Goal: Task Accomplishment & Management: Use online tool/utility

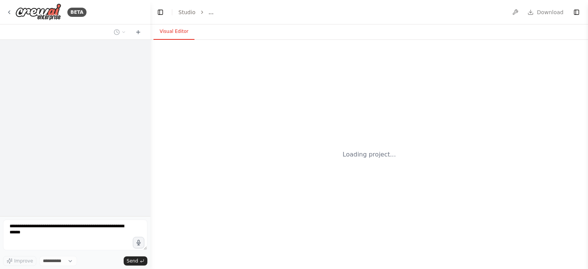
select select "****"
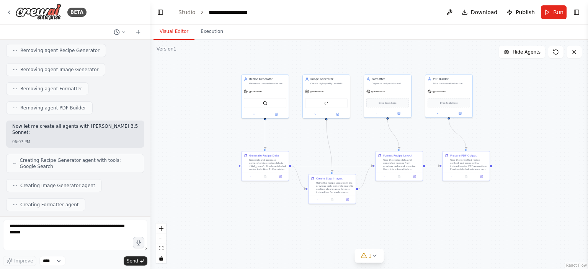
scroll to position [3925, 0]
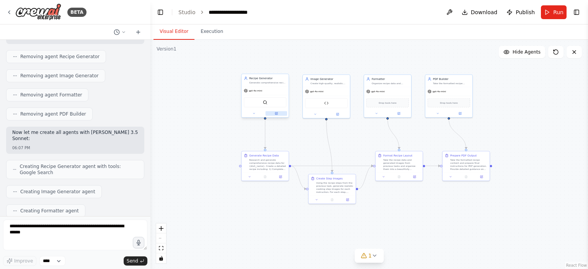
click at [276, 113] on icon at bounding box center [276, 114] width 2 height 2
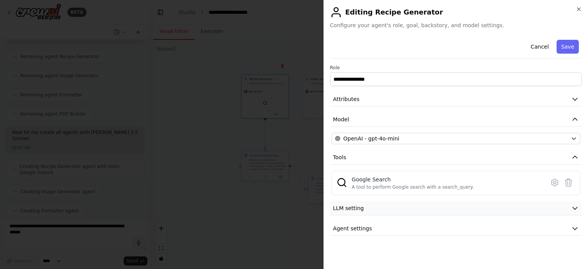
click at [403, 208] on button "LLM setting" at bounding box center [456, 208] width 252 height 14
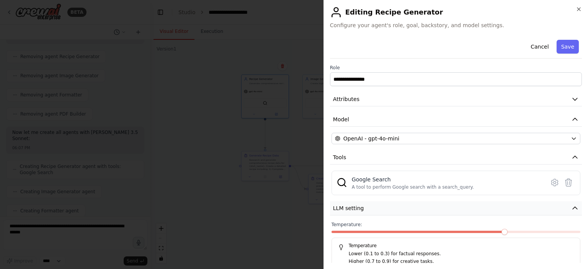
click at [402, 208] on button "LLM setting" at bounding box center [456, 208] width 252 height 14
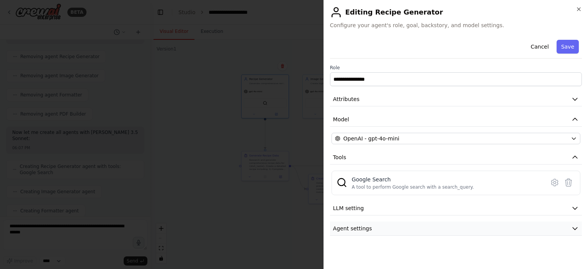
click at [399, 222] on button "Agent settings" at bounding box center [456, 229] width 252 height 14
click at [384, 210] on button "LLM setting" at bounding box center [456, 208] width 252 height 14
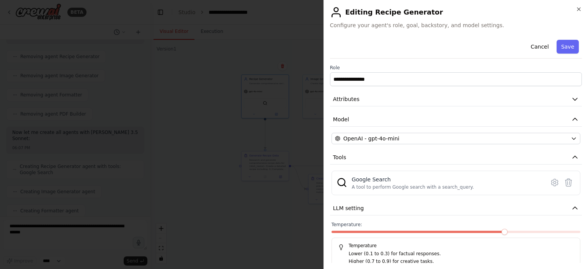
click at [382, 197] on div "**********" at bounding box center [456, 266] width 252 height 459
click at [382, 205] on button "LLM setting" at bounding box center [456, 208] width 252 height 14
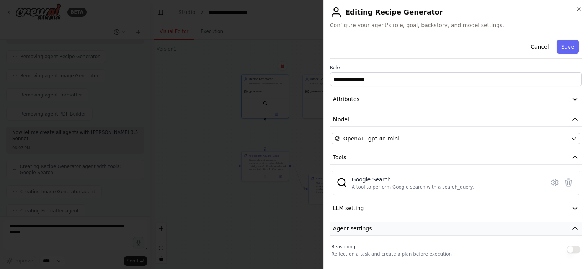
click at [374, 229] on button "Agent settings" at bounding box center [456, 229] width 252 height 14
click at [215, 121] on div at bounding box center [294, 134] width 588 height 269
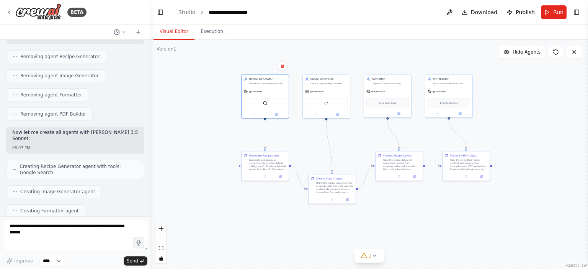
click at [420, 212] on div ".deletable-edge-delete-btn { width: 20px; height: 20px; border: 0px solid #ffff…" at bounding box center [368, 154] width 437 height 229
click at [280, 114] on button at bounding box center [277, 113] width 22 height 5
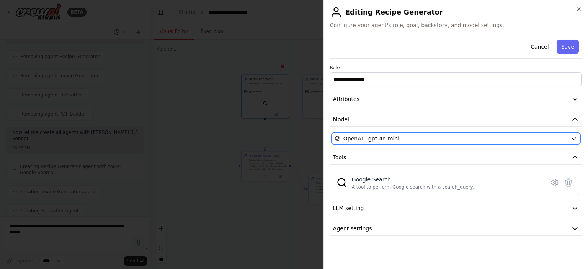
click at [411, 139] on div "OpenAI - gpt-4o-mini" at bounding box center [451, 139] width 233 height 8
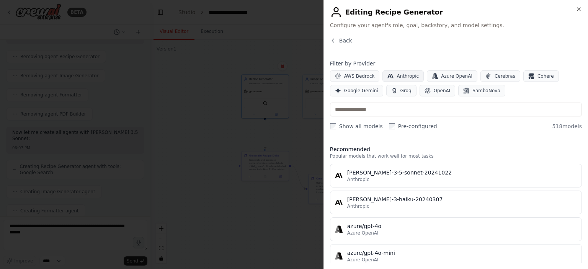
click at [398, 77] on span "Anthropic" at bounding box center [407, 76] width 22 height 6
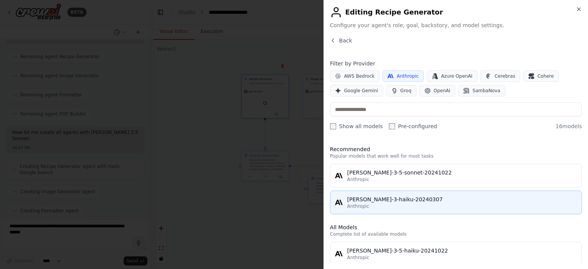
click at [372, 204] on div "Anthropic" at bounding box center [462, 206] width 230 height 6
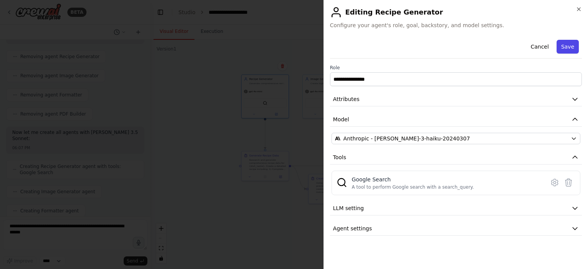
click at [563, 48] on button "Save" at bounding box center [567, 47] width 22 height 14
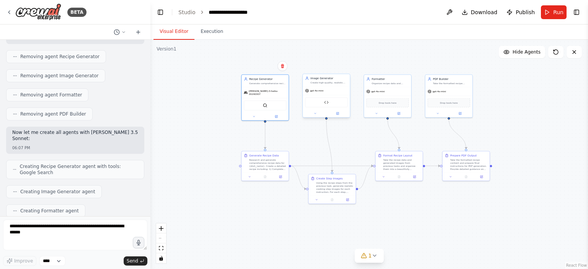
click at [340, 116] on div at bounding box center [326, 114] width 47 height 8
click at [339, 112] on icon at bounding box center [337, 113] width 3 height 3
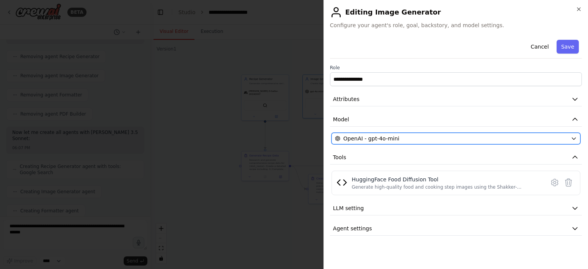
click at [396, 134] on button "OpenAI - gpt-4o-mini" at bounding box center [455, 138] width 249 height 11
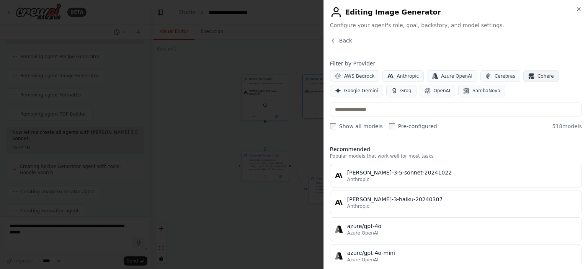
click at [537, 76] on span "Cohere" at bounding box center [545, 76] width 16 height 6
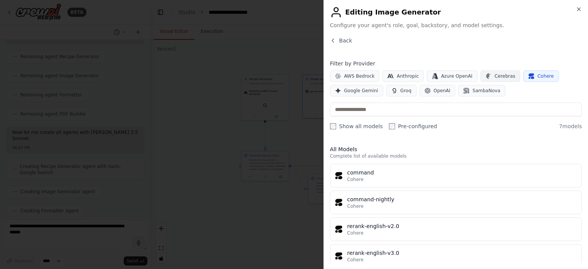
click at [496, 76] on span "Cerebras" at bounding box center [504, 76] width 21 height 6
click at [524, 77] on button "Cohere" at bounding box center [541, 75] width 36 height 11
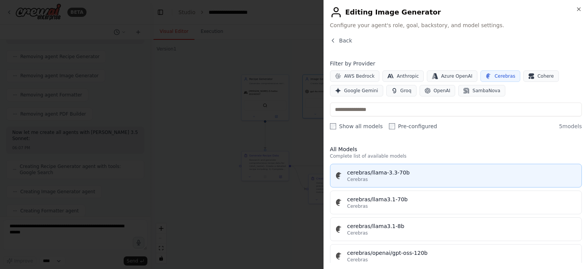
click at [396, 176] on div "Cerebras" at bounding box center [462, 179] width 230 height 6
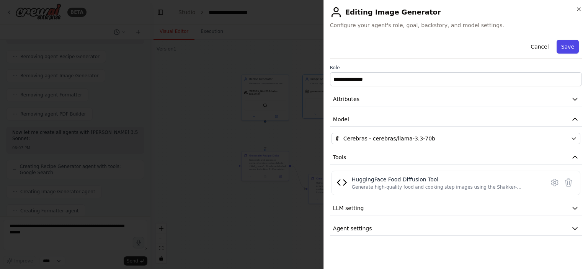
click at [568, 44] on button "Save" at bounding box center [567, 47] width 22 height 14
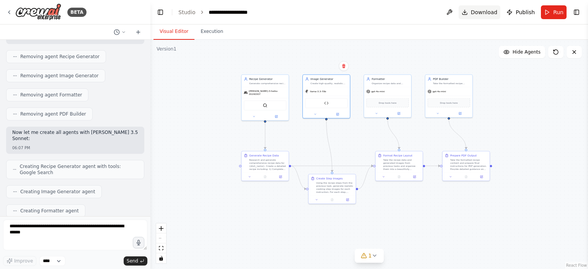
click at [481, 13] on span "Download" at bounding box center [484, 12] width 27 height 8
click at [6, 13] on div "BETA" at bounding box center [75, 12] width 150 height 24
click at [8, 13] on icon at bounding box center [9, 12] width 6 height 6
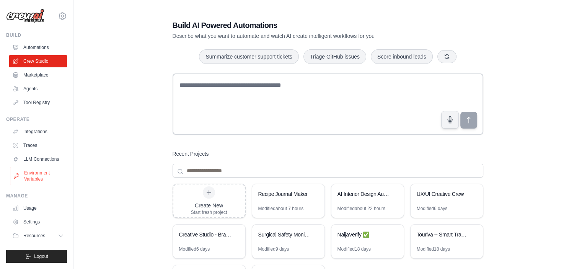
click at [30, 177] on link "Environment Variables" at bounding box center [39, 176] width 58 height 18
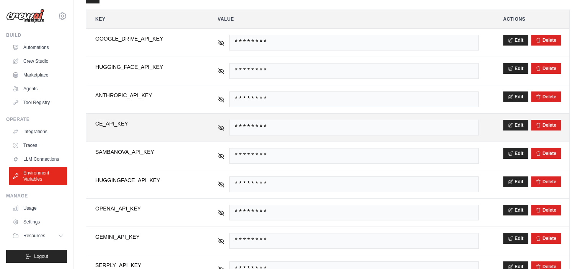
scroll to position [167, 0]
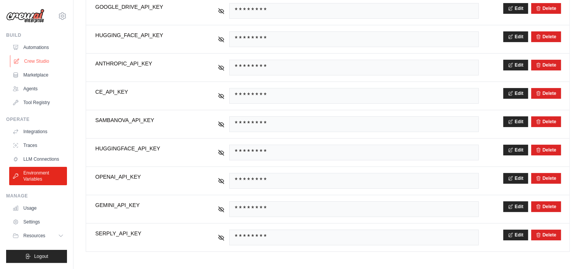
click at [41, 62] on link "Crew Studio" at bounding box center [39, 61] width 58 height 12
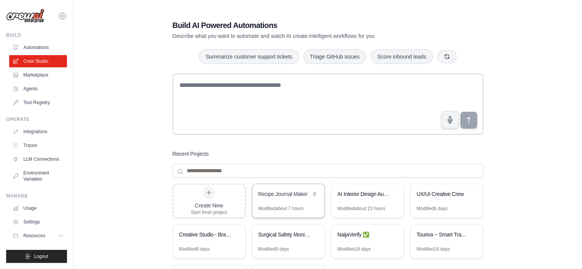
click at [285, 200] on div "Recipe Journal Maker" at bounding box center [288, 194] width 72 height 21
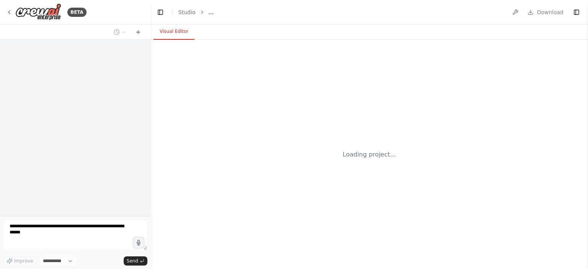
select select "****"
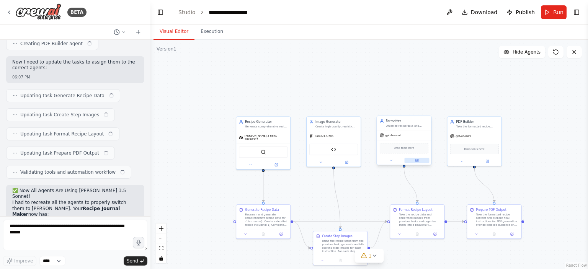
click at [416, 162] on icon at bounding box center [417, 160] width 3 height 3
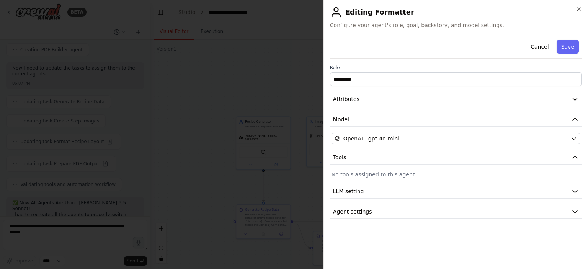
scroll to position [4105, 0]
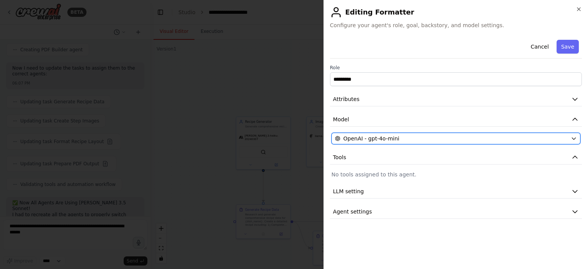
click at [407, 139] on div "OpenAI - gpt-4o-mini" at bounding box center [451, 139] width 233 height 8
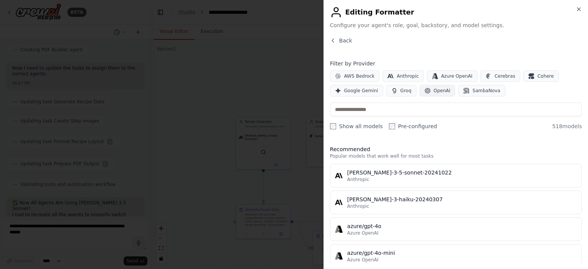
click at [434, 90] on span "OpenAI" at bounding box center [442, 91] width 17 height 6
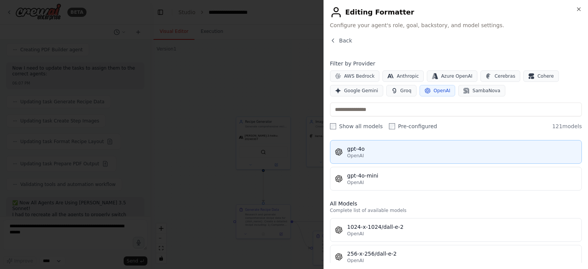
scroll to position [38, 0]
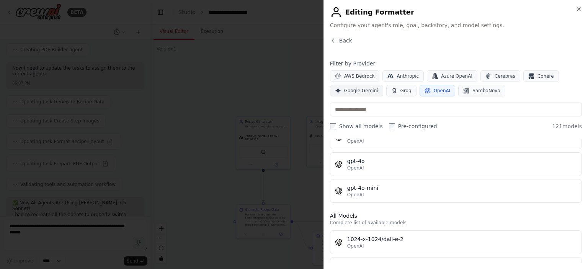
click at [357, 91] on span "Google Gemini" at bounding box center [361, 91] width 34 height 6
